Goal: Transaction & Acquisition: Purchase product/service

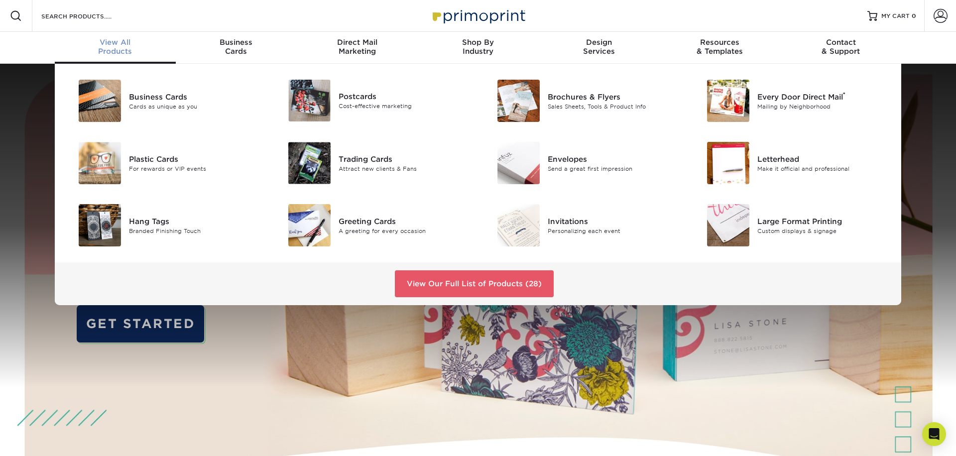
click at [123, 49] on div "View All Products" at bounding box center [115, 47] width 121 height 18
click at [357, 113] on div "Postcards Cost-effective marketing" at bounding box center [407, 101] width 139 height 42
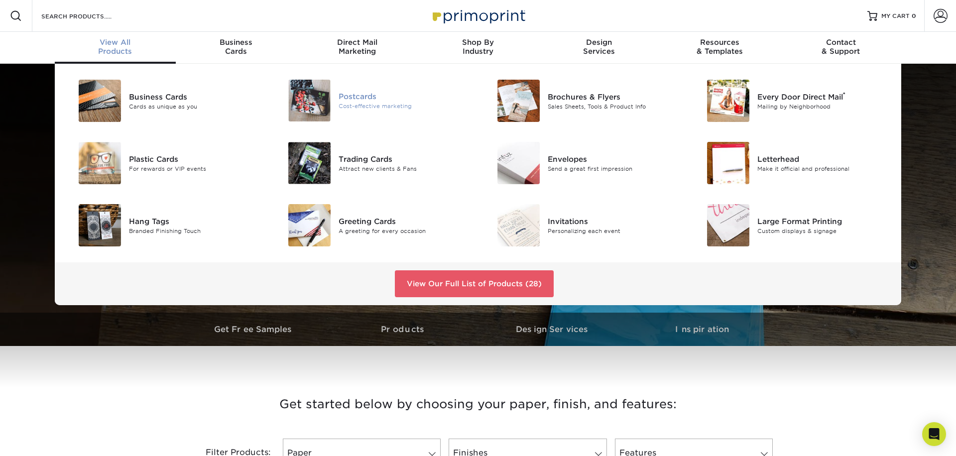
click at [359, 99] on div "Postcards" at bounding box center [404, 96] width 132 height 11
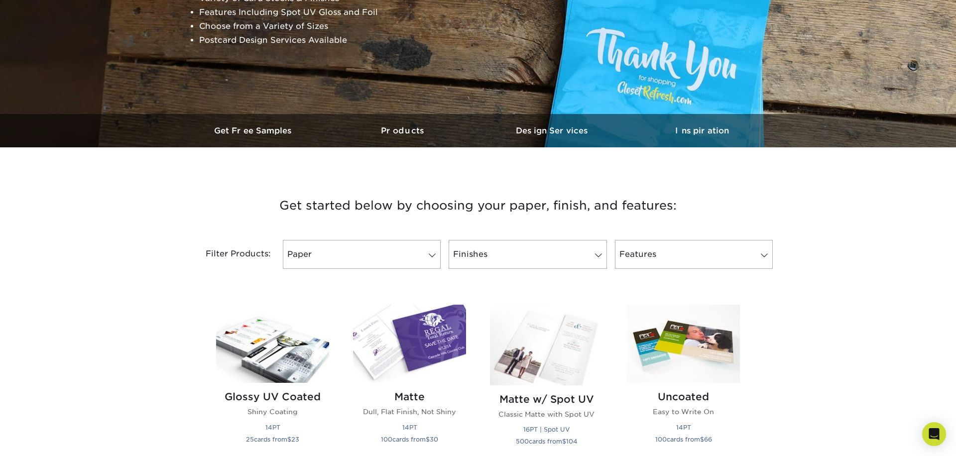
scroll to position [205, 0]
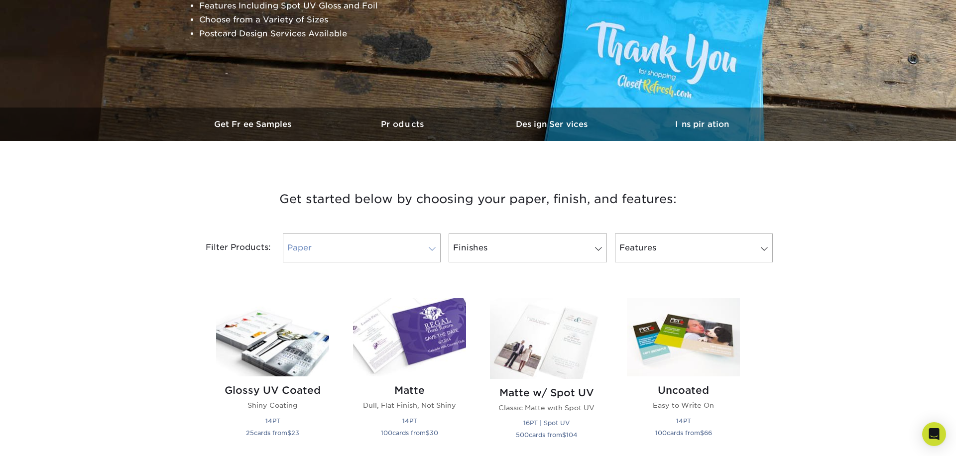
click at [434, 251] on span at bounding box center [432, 249] width 14 height 8
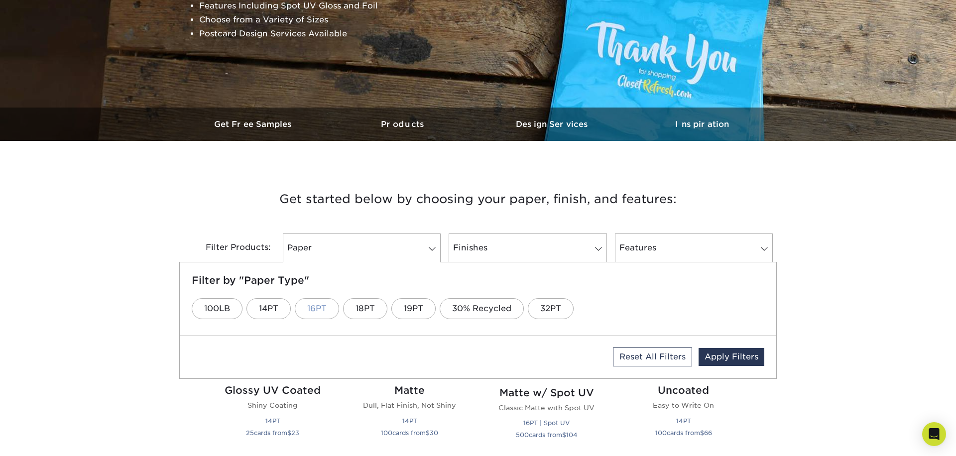
click at [325, 308] on link "16PT" at bounding box center [317, 308] width 44 height 21
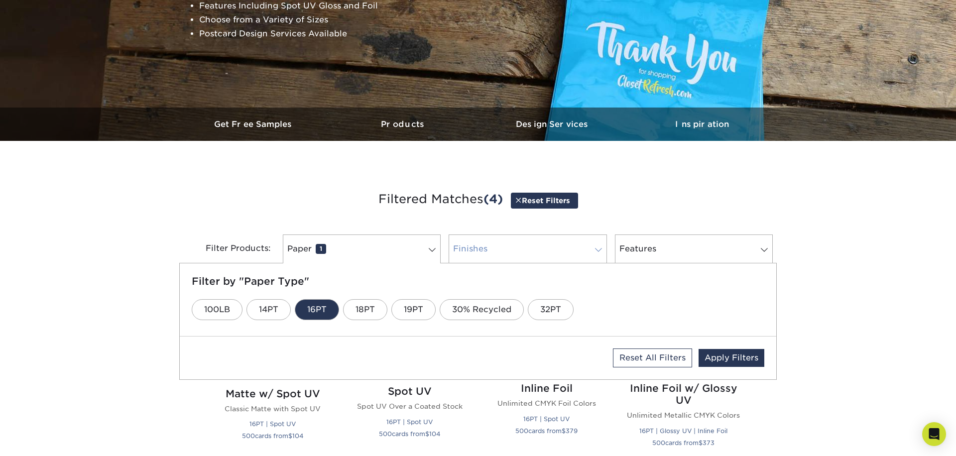
click at [576, 249] on link "Finishes 0" at bounding box center [527, 248] width 158 height 29
click at [394, 309] on link "Matte" at bounding box center [388, 309] width 49 height 21
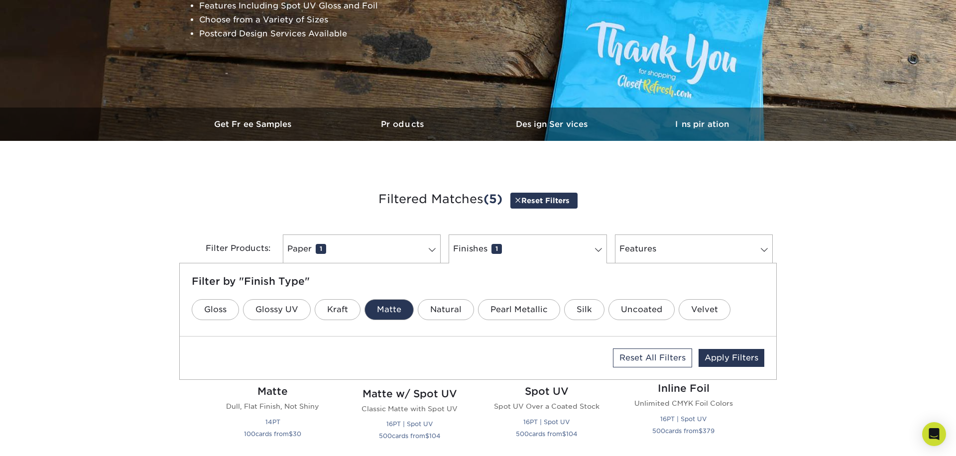
scroll to position [212, 0]
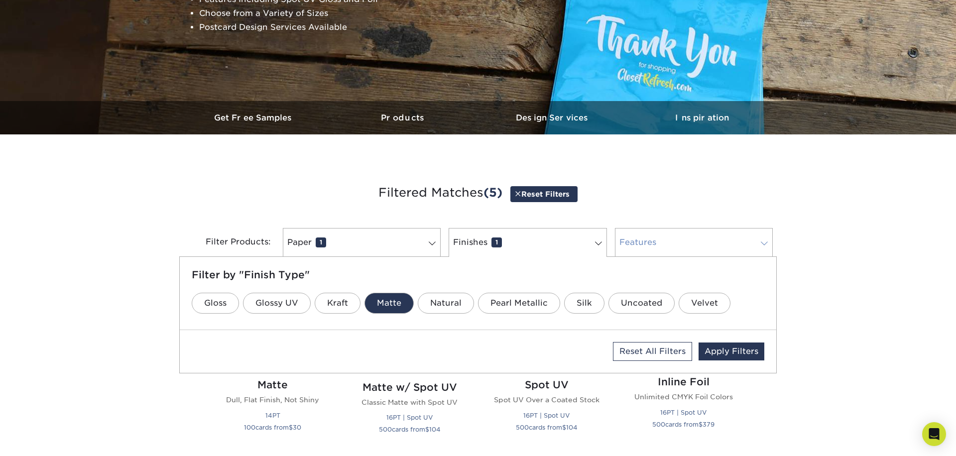
click at [757, 242] on span at bounding box center [764, 243] width 14 height 8
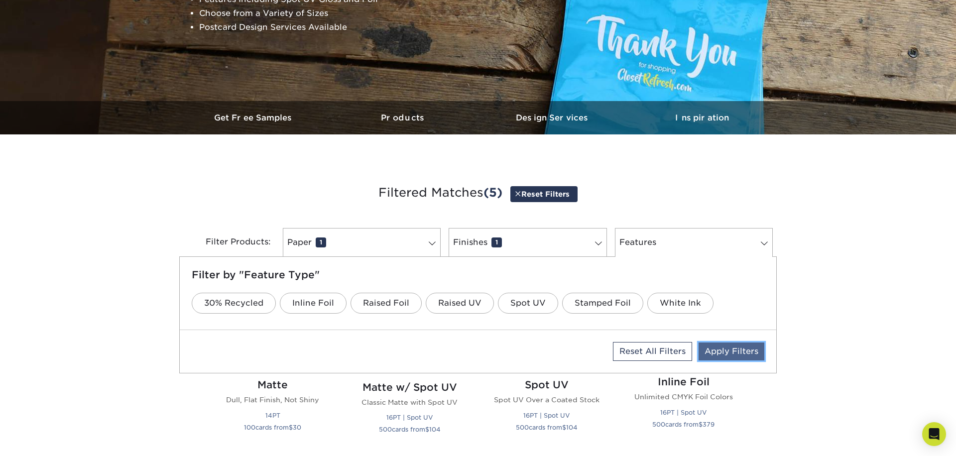
click at [734, 351] on link "Apply Filters" at bounding box center [731, 351] width 66 height 18
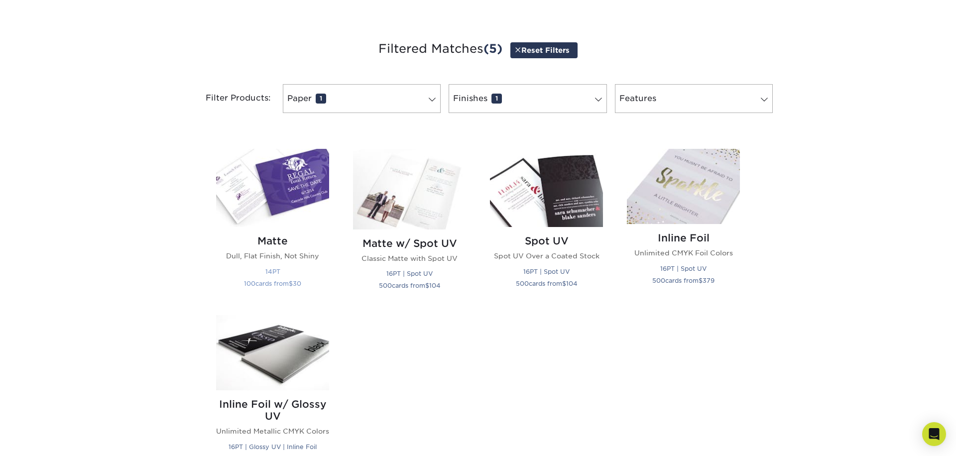
scroll to position [368, 0]
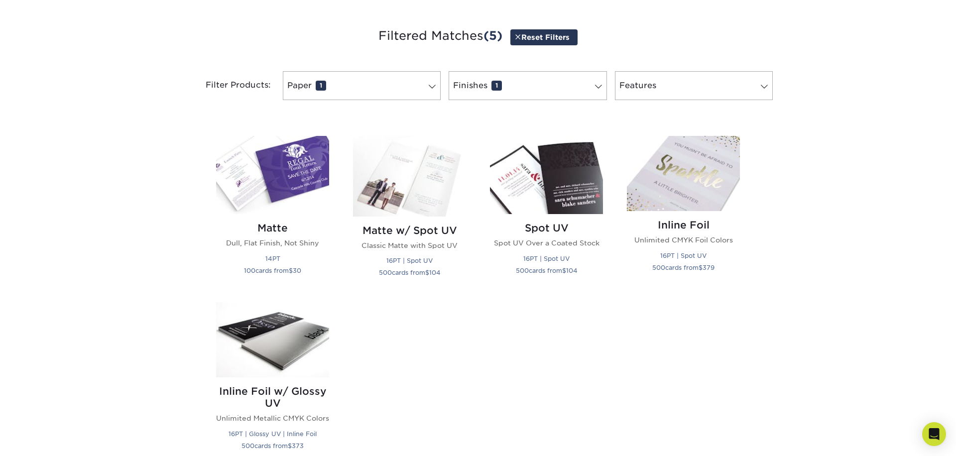
click at [335, 176] on div "Matte Dull, Flat Finish, Not Shiny 14PT 100 cards from $ 30" at bounding box center [272, 213] width 137 height 154
click at [307, 190] on img at bounding box center [272, 175] width 113 height 78
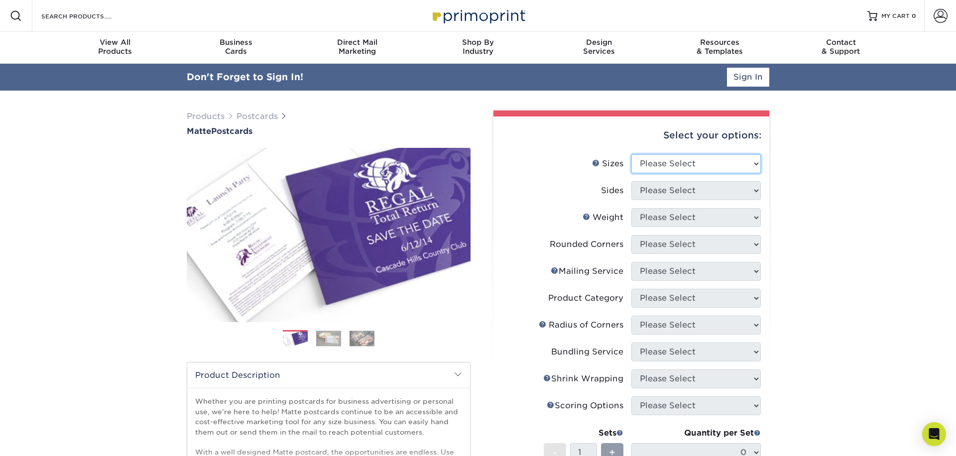
click at [717, 169] on select "Please Select 1.5" x 7" 2" x 4" 2" x 6" 2" x 7" 2" x 8" 2.12" x 5.5" 2.125" x 5…" at bounding box center [695, 163] width 129 height 19
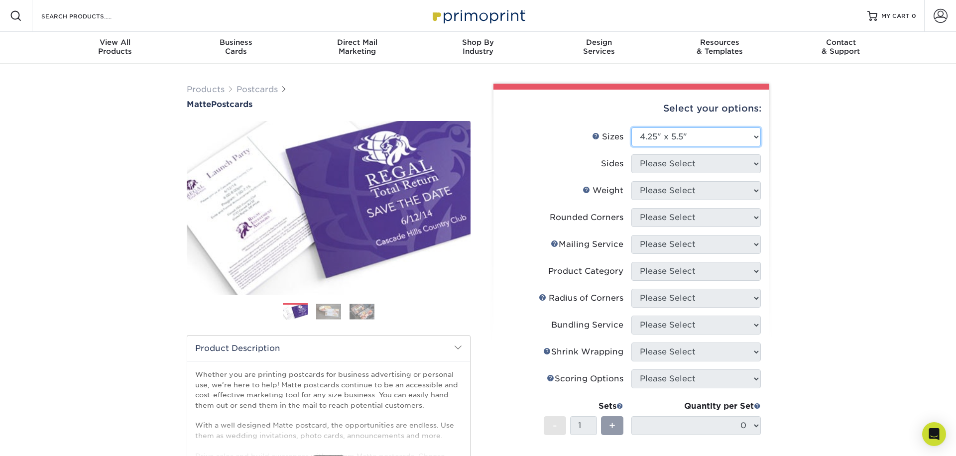
click at [631, 127] on select "Please Select 1.5" x 7" 2" x 4" 2" x 6" 2" x 7" 2" x 8" 2.12" x 5.5" 2.125" x 5…" at bounding box center [695, 136] width 129 height 19
click at [695, 136] on select "Please Select 1.5" x 7" 2" x 4" 2" x 6" 2" x 7" 2" x 8" 2.12" x 5.5" 2.125" x 5…" at bounding box center [695, 136] width 129 height 19
select select "4.25x6.00"
click at [631, 127] on select "Please Select 1.5" x 7" 2" x 4" 2" x 6" 2" x 7" 2" x 8" 2.12" x 5.5" 2.125" x 5…" at bounding box center [695, 136] width 129 height 19
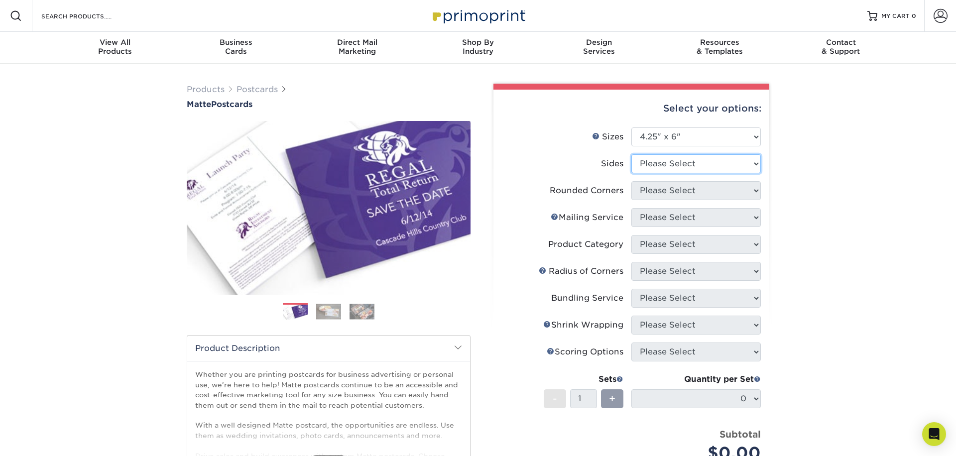
click at [689, 166] on select "Please Select Print Both Sides Print Front Only" at bounding box center [695, 163] width 129 height 19
select select "13abbda7-1d64-4f25-8bb2-c179b224825d"
click at [631, 154] on select "Please Select Print Both Sides Print Front Only" at bounding box center [695, 163] width 129 height 19
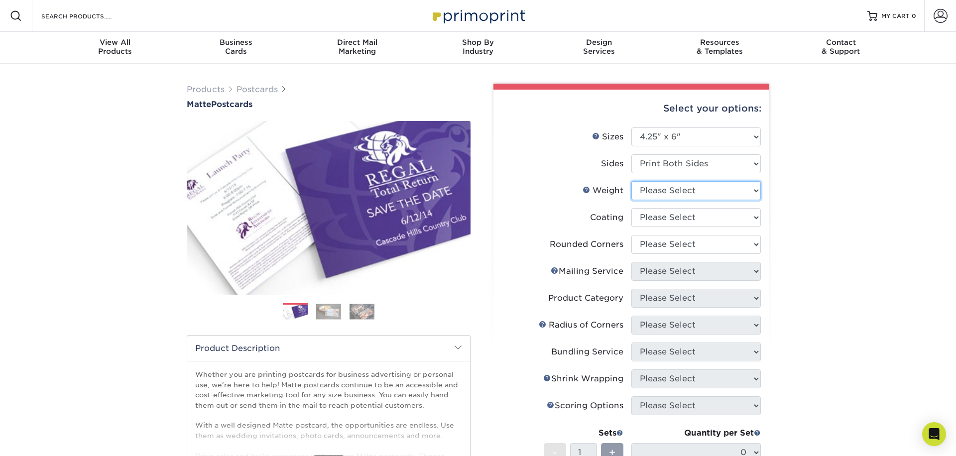
click at [684, 192] on select "Please Select 14PT 16PT" at bounding box center [695, 190] width 129 height 19
select select "16PT"
click at [631, 181] on select "Please Select 14PT 16PT" at bounding box center [695, 190] width 129 height 19
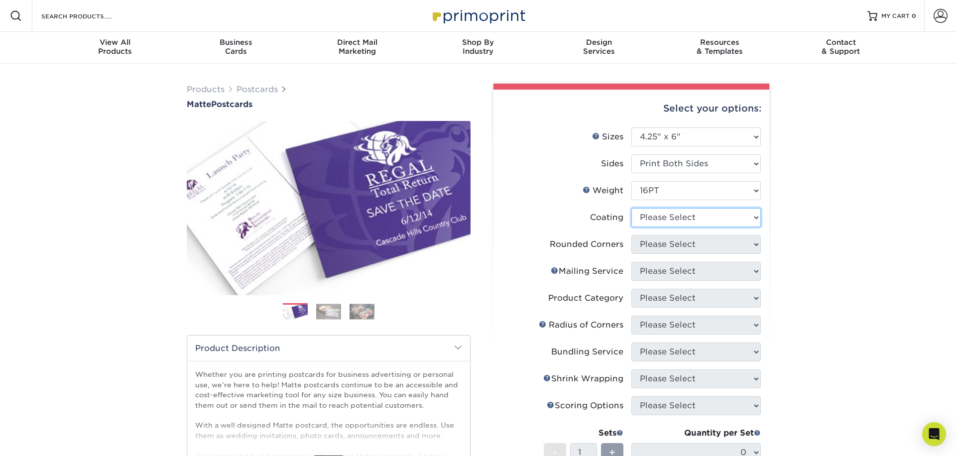
click at [672, 220] on select at bounding box center [695, 217] width 129 height 19
select select "121bb7b5-3b4d-429f-bd8d-bbf80e953313"
click at [631, 208] on select at bounding box center [695, 217] width 129 height 19
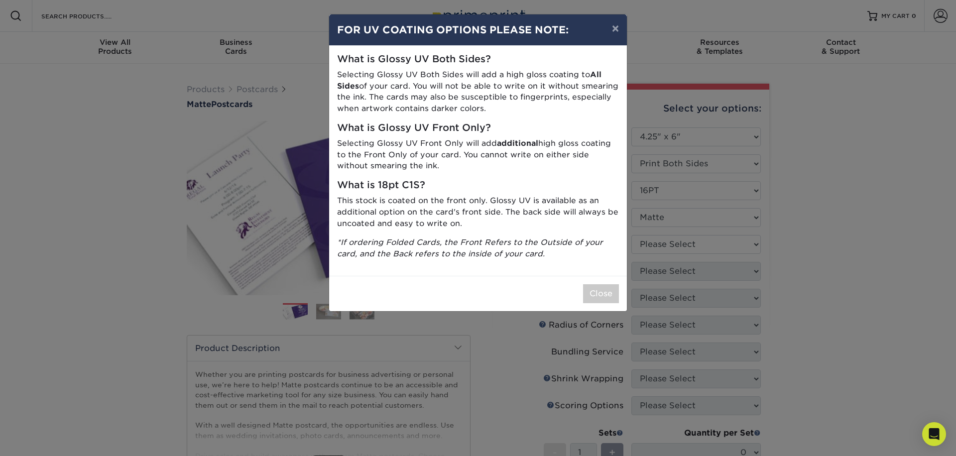
click at [755, 239] on div "× FOR UV COATING OPTIONS PLEASE NOTE: What is Glossy UV Both Sides? Selecting G…" at bounding box center [478, 228] width 956 height 456
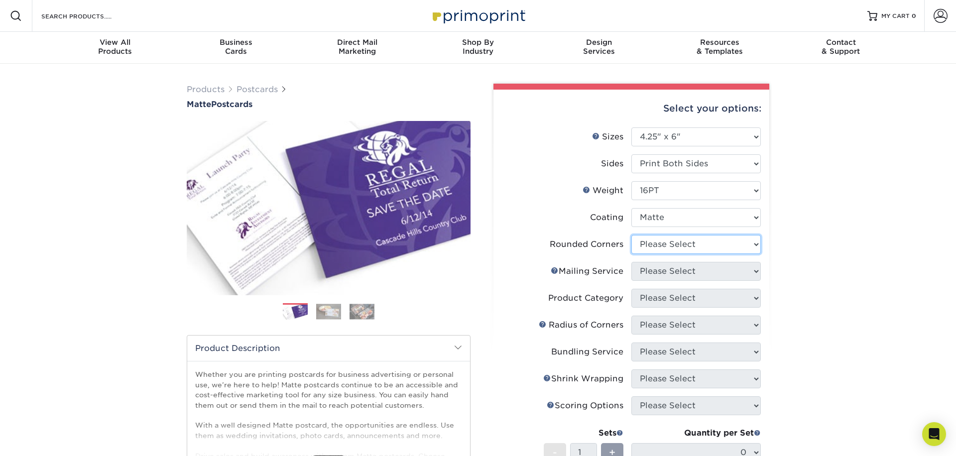
click at [687, 246] on select "Please Select Yes - Round 4 Corners No" at bounding box center [695, 244] width 129 height 19
select select "0"
click at [631, 235] on select "Please Select Yes - Round 4 Corners No" at bounding box center [695, 244] width 129 height 19
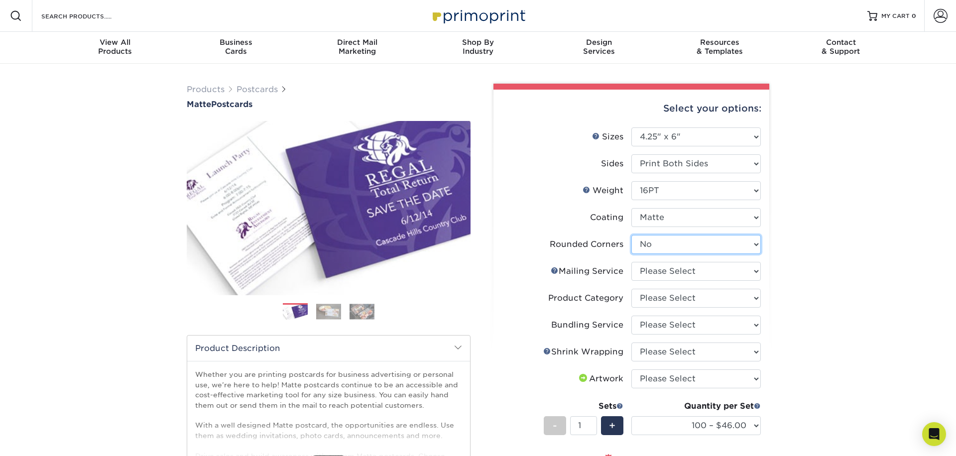
scroll to position [6, 0]
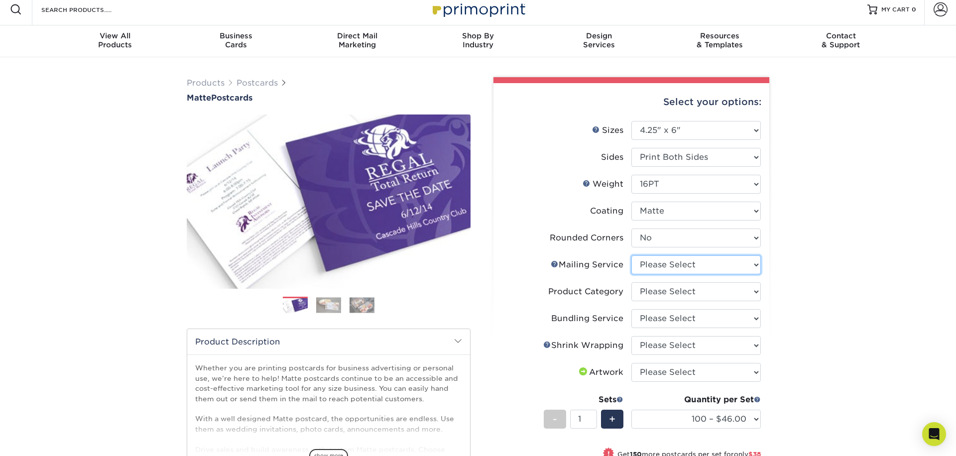
click at [670, 267] on select "Please Select No Direct Mailing Service No, I will mail/stamp/imprint Direct Ma…" at bounding box center [695, 264] width 129 height 19
select select "3e5e9bdd-d78a-4c28-a41d-fe1407925ca6"
click at [631, 255] on select "Please Select No Direct Mailing Service No, I will mail/stamp/imprint Direct Ma…" at bounding box center [695, 264] width 129 height 19
click at [698, 295] on select "Please Select Postcards" at bounding box center [695, 291] width 129 height 19
select select "9b7272e0-d6c8-4c3c-8e97-d3a1bcdab858"
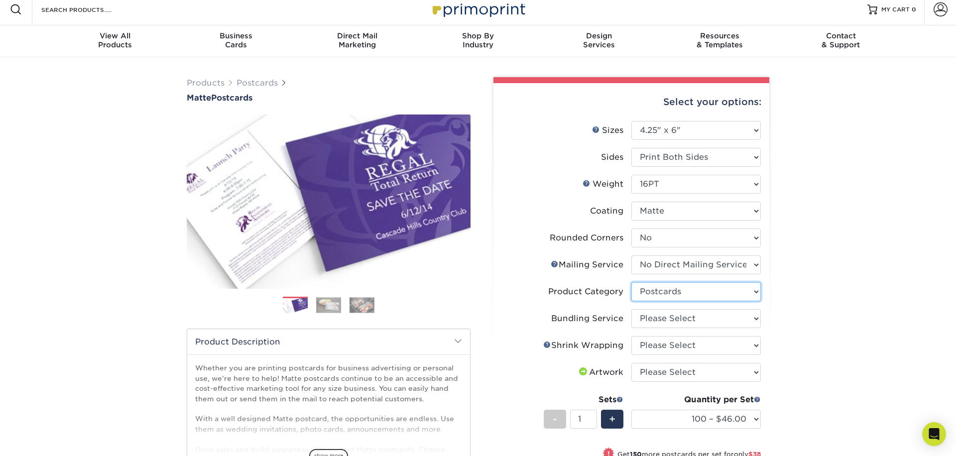
click at [631, 282] on select "Please Select Postcards" at bounding box center [695, 291] width 129 height 19
click at [685, 321] on select "Please Select No Bundling Services Yes, Bundles of 50 (+2 Days) Yes, Bundles of…" at bounding box center [695, 318] width 129 height 19
select select "58689abb-25c0-461c-a4c3-a80b627d6649"
click at [631, 309] on select "Please Select No Bundling Services Yes, Bundles of 50 (+2 Days) Yes, Bundles of…" at bounding box center [695, 318] width 129 height 19
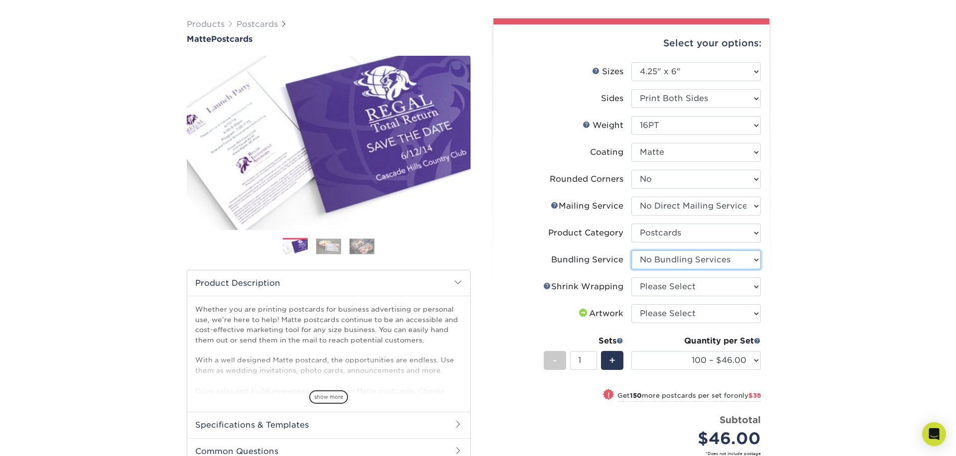
scroll to position [72, 0]
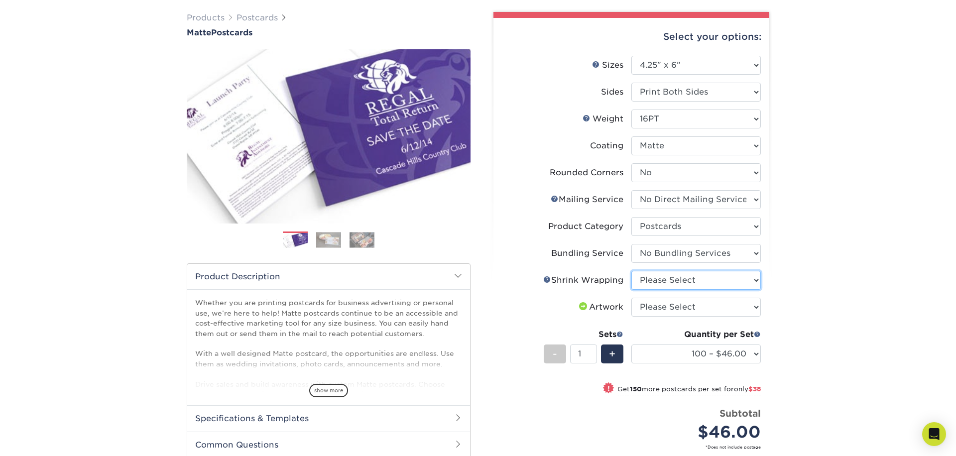
click at [688, 279] on select "Please Select No Shrink Wrapping Shrink Wrap 100 Per Package Shrink Wrap 50 Per…" at bounding box center [695, 280] width 129 height 19
select select "c8749376-e7da-41d0-b3dc-647faf84d907"
click at [631, 271] on select "Please Select No Shrink Wrapping Shrink Wrap 100 Per Package Shrink Wrap 50 Per…" at bounding box center [695, 280] width 129 height 19
click at [676, 309] on select "Please Select I will upload files I need a design - $150" at bounding box center [695, 307] width 129 height 19
select select "upload"
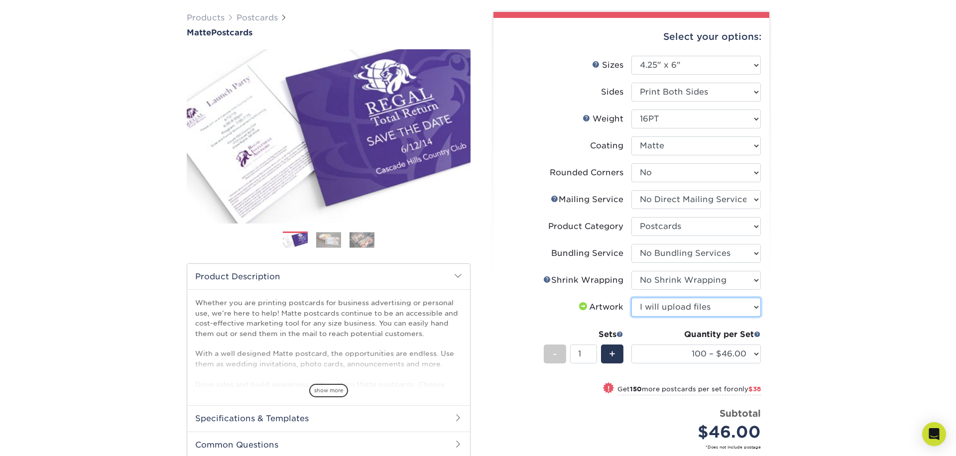
click at [631, 298] on select "Please Select I will upload files I need a design - $150" at bounding box center [695, 307] width 129 height 19
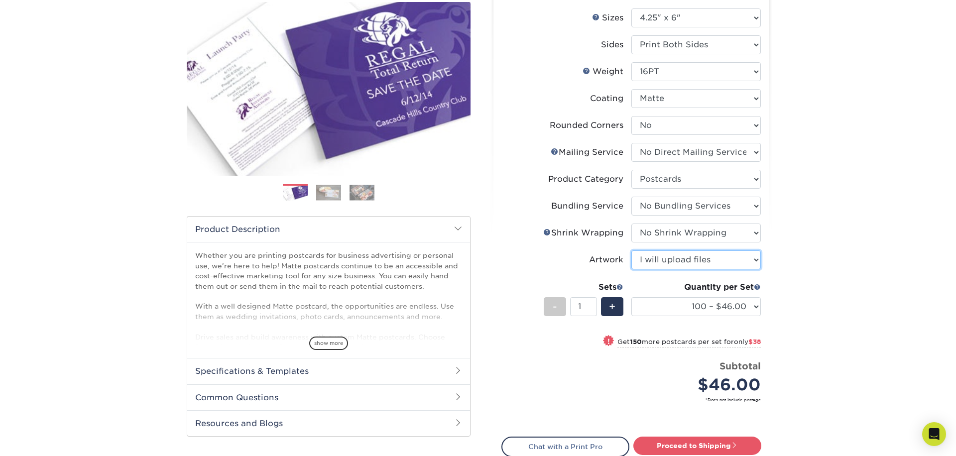
scroll to position [125, 0]
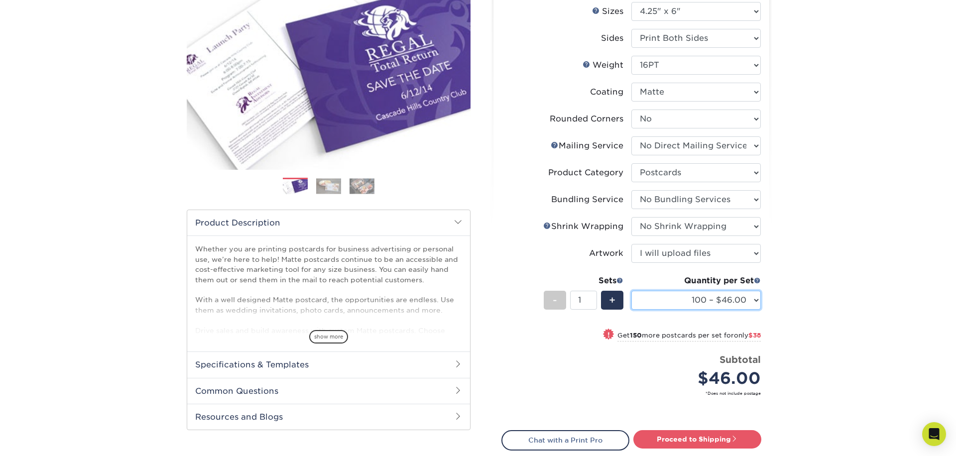
click at [756, 300] on select "100 – $46.00 250 – $84.00 500 – $100.00 1000 – $113.00 2500 – $234.00 5000 – $3…" at bounding box center [695, 300] width 129 height 19
click at [631, 291] on select "100 – $46.00 250 – $84.00 500 – $100.00 1000 – $113.00 2500 – $234.00 5000 – $3…" at bounding box center [695, 300] width 129 height 19
click at [720, 305] on select "100 – $46.00 250 – $84.00 500 – $100.00 1000 – $113.00 2500 – $234.00 5000 – $3…" at bounding box center [695, 300] width 129 height 19
click at [631, 291] on select "100 – $46.00 250 – $84.00 500 – $100.00 1000 – $113.00 2500 – $234.00 5000 – $3…" at bounding box center [695, 300] width 129 height 19
click at [715, 300] on select "100 – $46.00 250 – $84.00 500 – $100.00 1000 – $113.00 2500 – $234.00 5000 – $3…" at bounding box center [695, 300] width 129 height 19
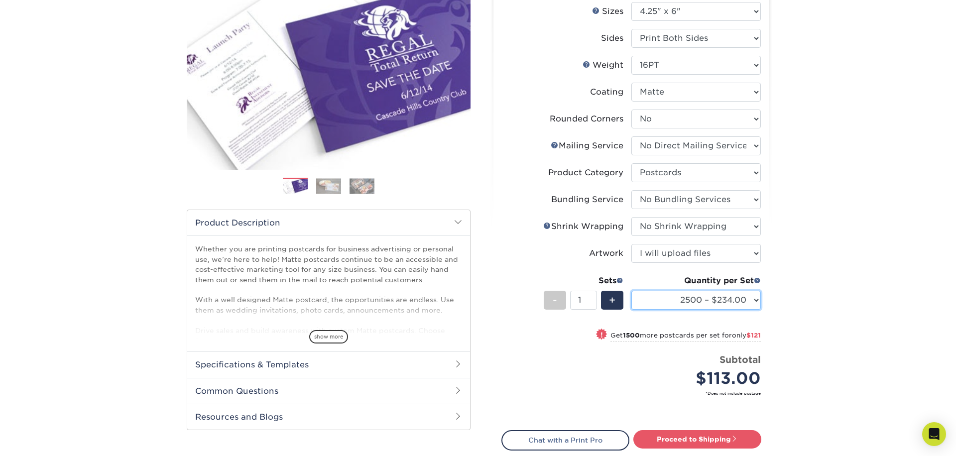
click at [631, 291] on select "100 – $46.00 250 – $84.00 500 – $100.00 1000 – $113.00 2500 – $234.00 5000 – $3…" at bounding box center [695, 300] width 129 height 19
click at [737, 303] on select "100 – $46.00 250 – $84.00 500 – $100.00 1000 – $113.00 2500 – $234.00 5000 – $3…" at bounding box center [695, 300] width 129 height 19
select select "5000 – $347.00"
click at [631, 291] on select "100 – $46.00 250 – $84.00 500 – $100.00 1000 – $113.00 2500 – $234.00 5000 – $3…" at bounding box center [695, 300] width 129 height 19
click at [833, 277] on div "Products Postcards Matte Postcards Next $" at bounding box center [478, 242] width 956 height 608
